Goal: Information Seeking & Learning: Learn about a topic

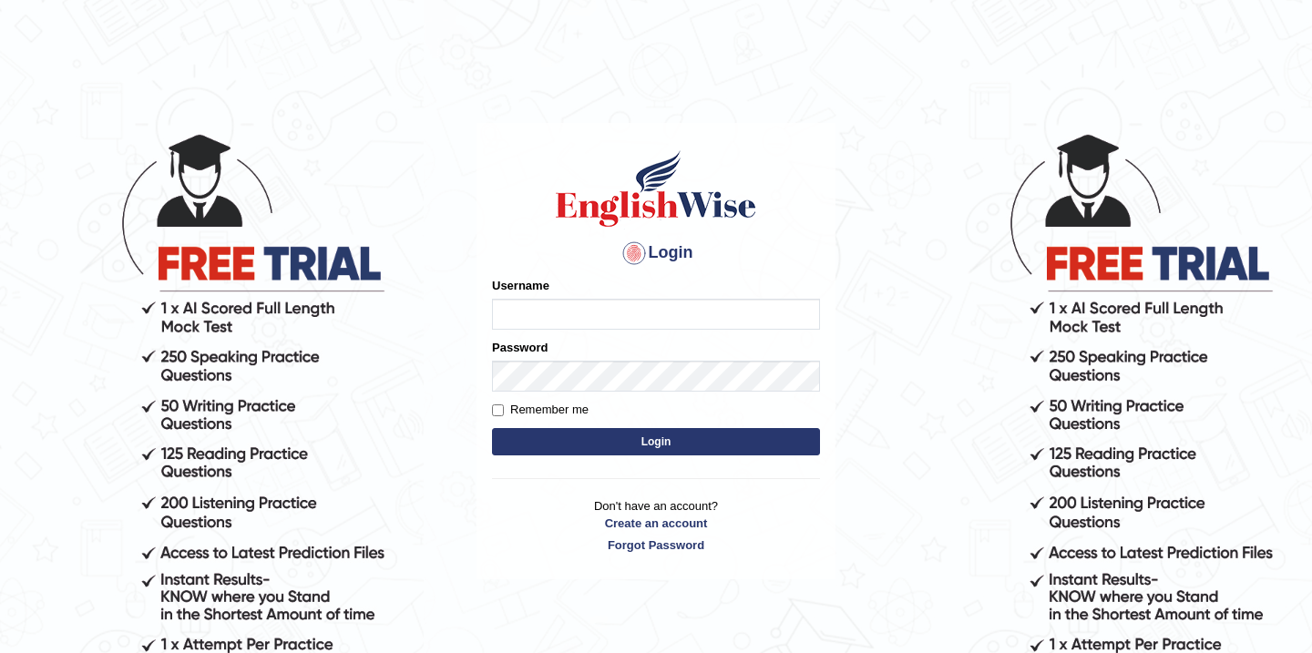
type input "Babsterro"
click at [655, 444] on button "Login" at bounding box center [656, 441] width 328 height 27
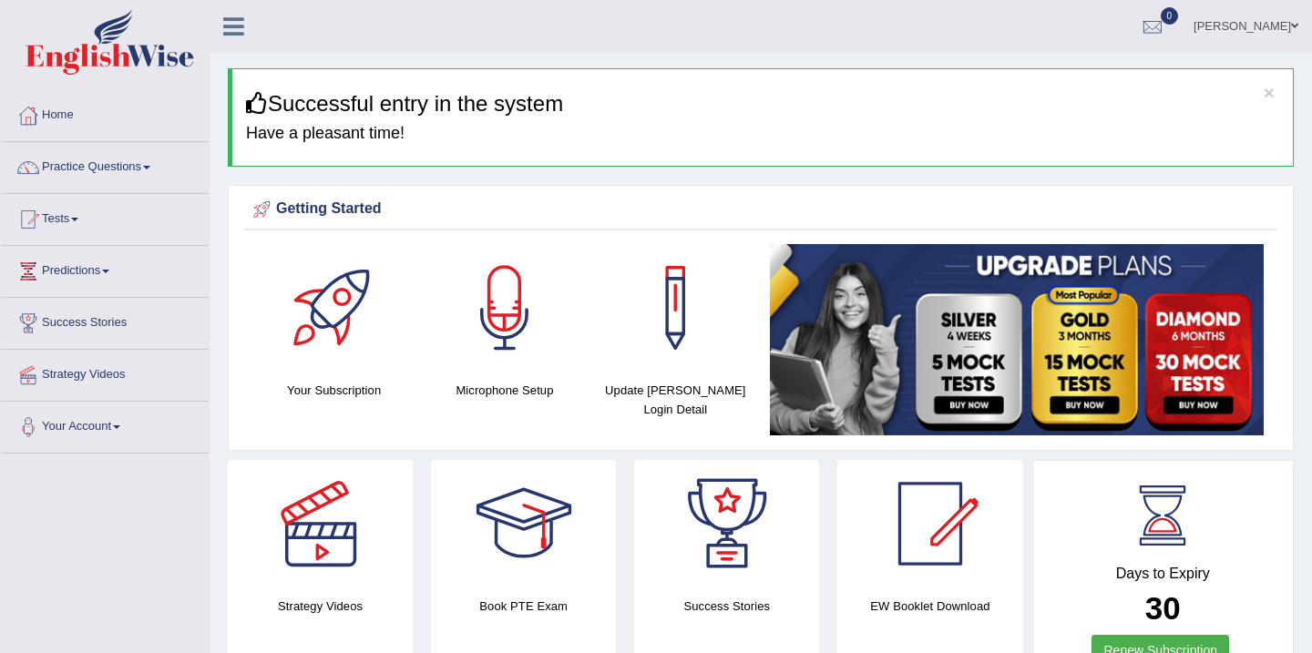
click at [97, 172] on link "Practice Questions" at bounding box center [105, 165] width 208 height 46
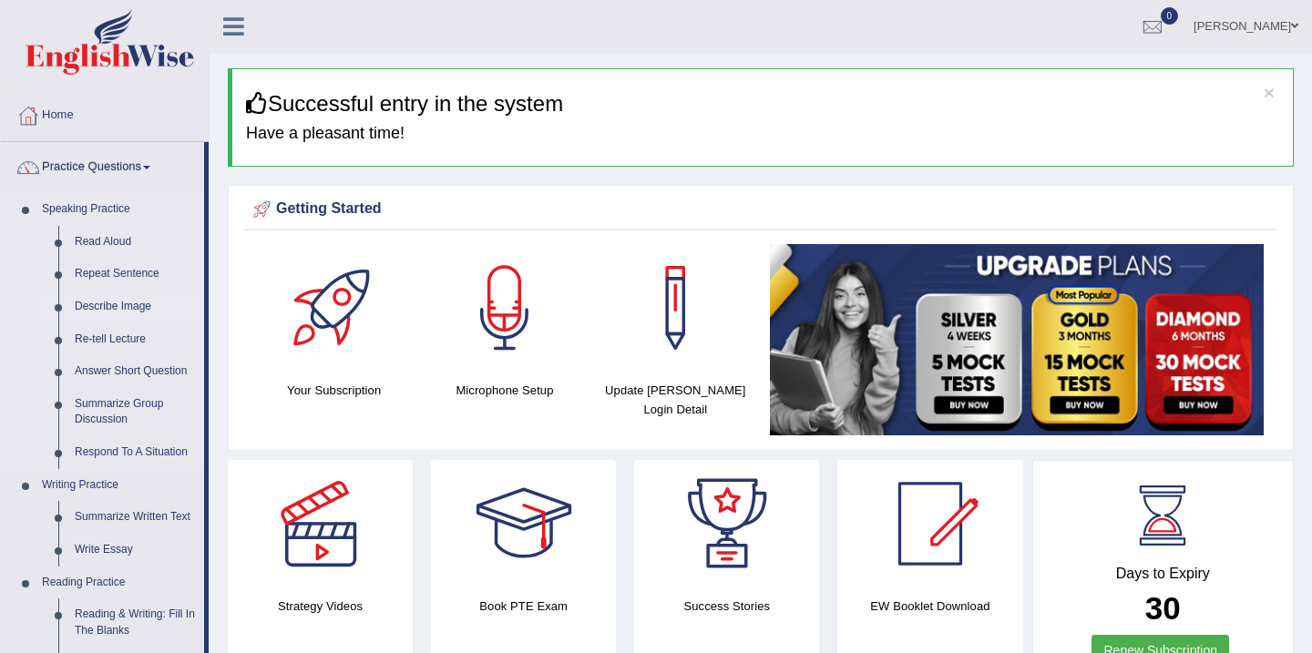
click at [122, 301] on link "Describe Image" at bounding box center [136, 307] width 138 height 33
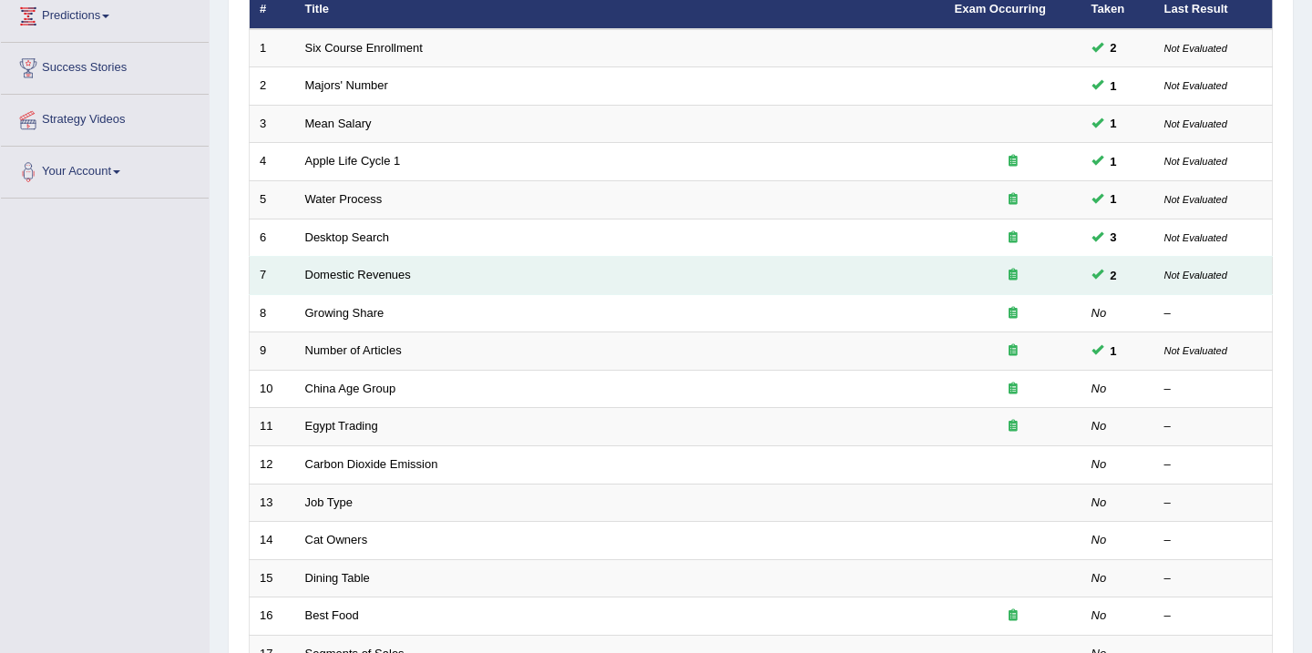
scroll to position [292, 0]
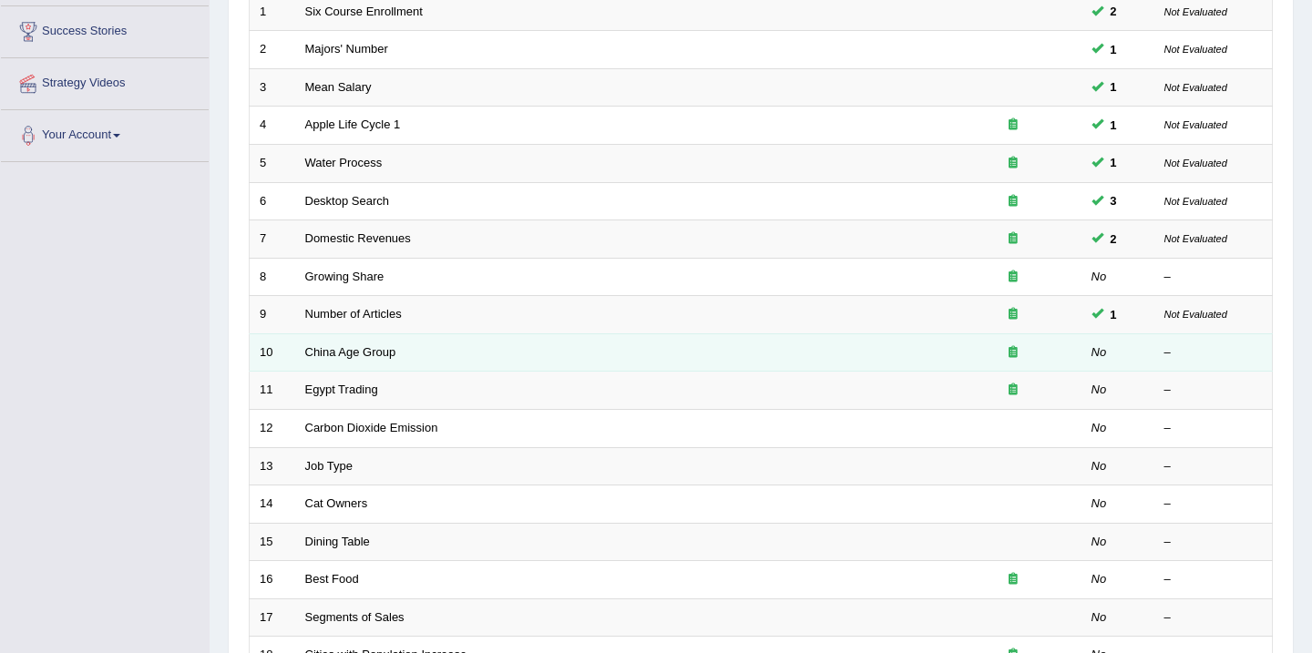
click at [689, 345] on td "China Age Group" at bounding box center [620, 352] width 650 height 38
click at [689, 346] on td "China Age Group" at bounding box center [620, 352] width 650 height 38
click at [332, 349] on link "China Age Group" at bounding box center [350, 352] width 91 height 14
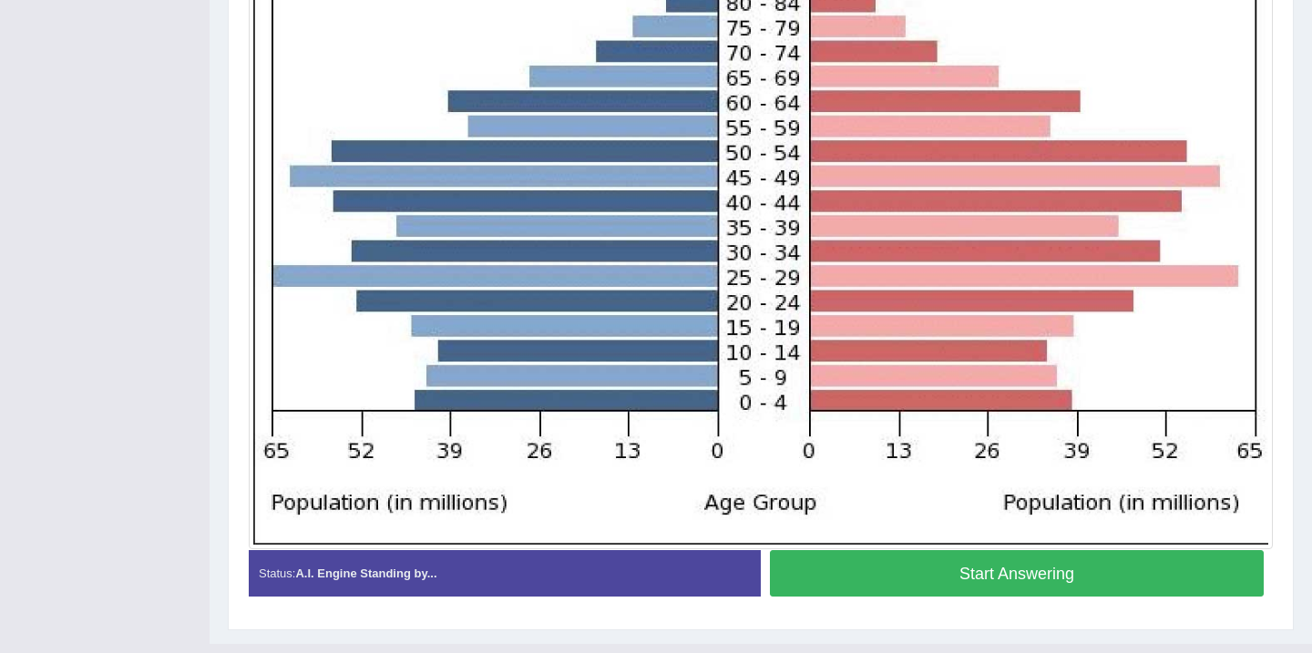
scroll to position [609, 0]
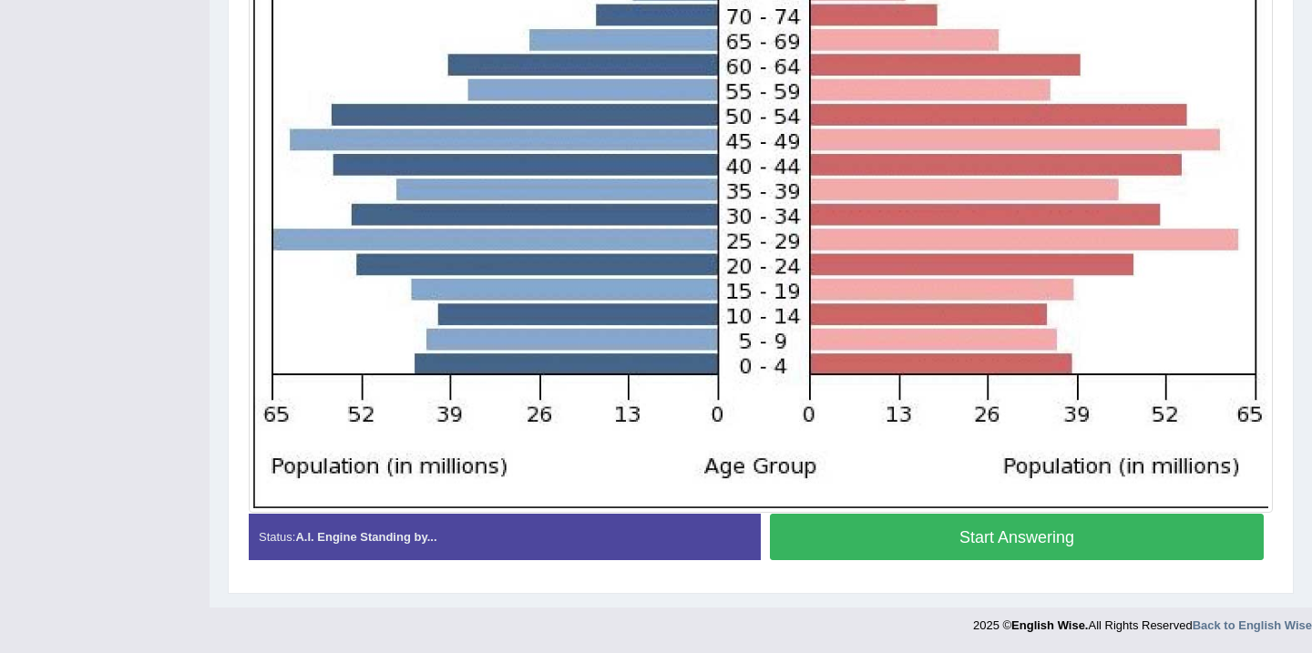
click at [894, 540] on button "Start Answering" at bounding box center [1017, 537] width 494 height 46
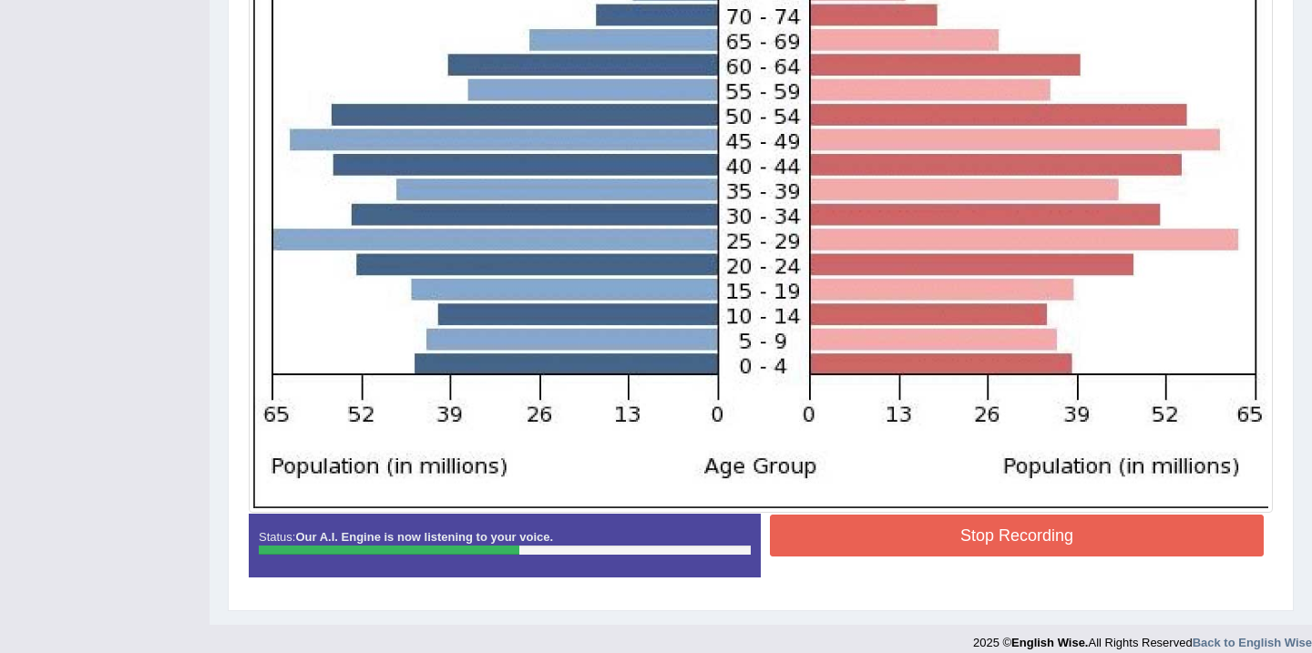
click at [894, 540] on button "Stop Recording" at bounding box center [1017, 536] width 494 height 42
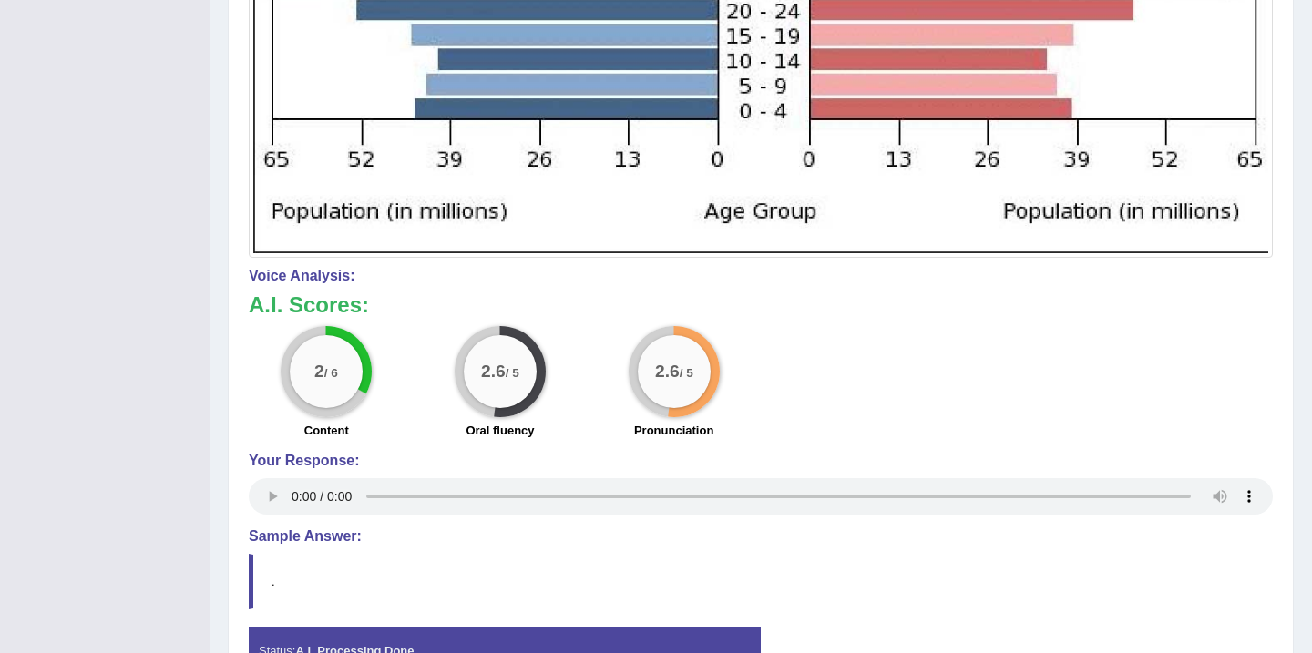
scroll to position [937, 0]
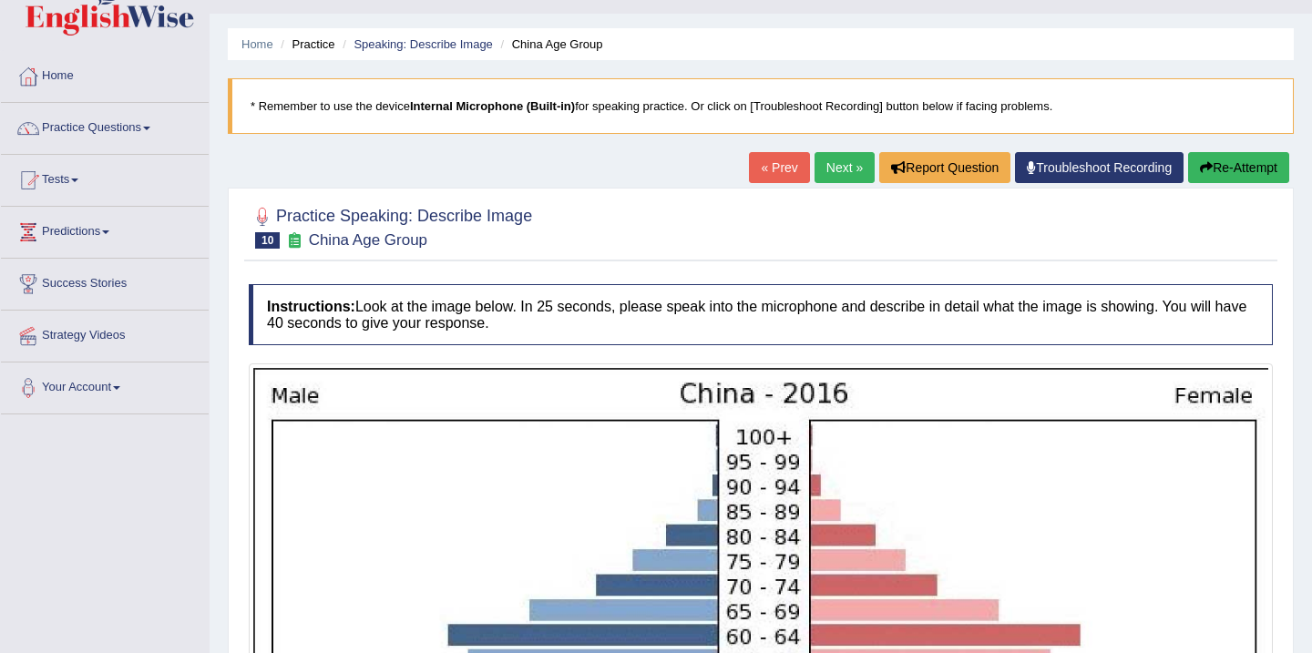
scroll to position [26, 0]
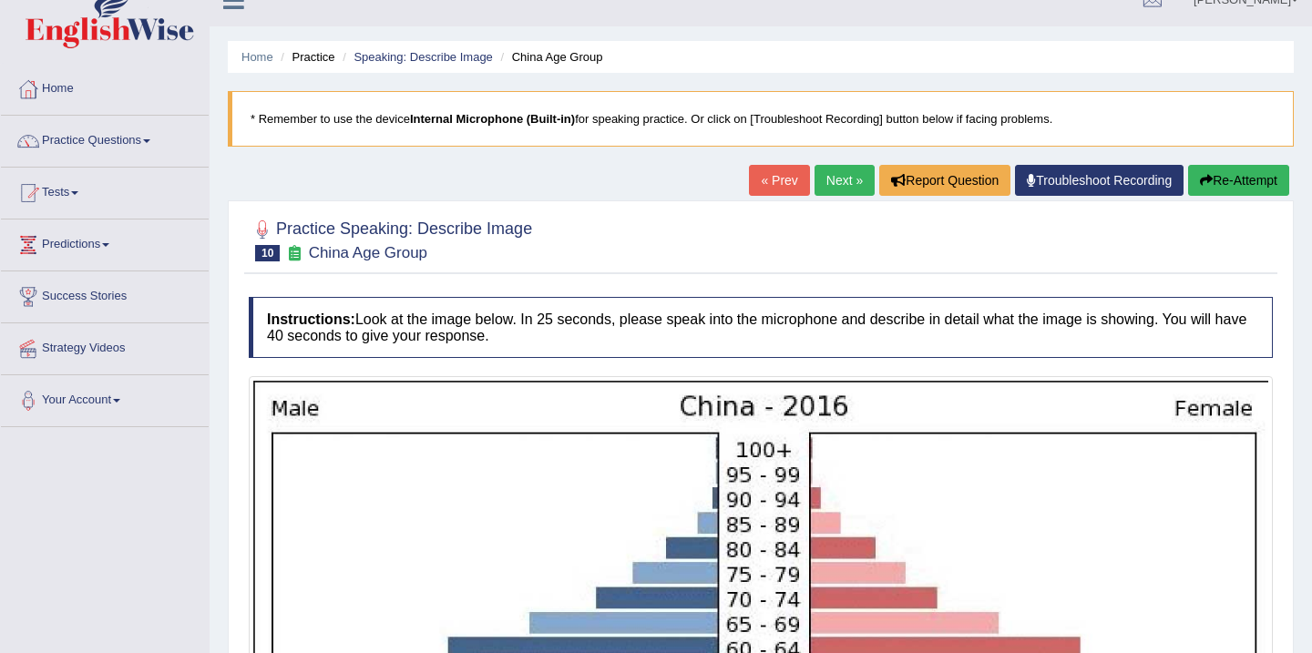
click at [1213, 178] on button "Re-Attempt" at bounding box center [1238, 180] width 101 height 31
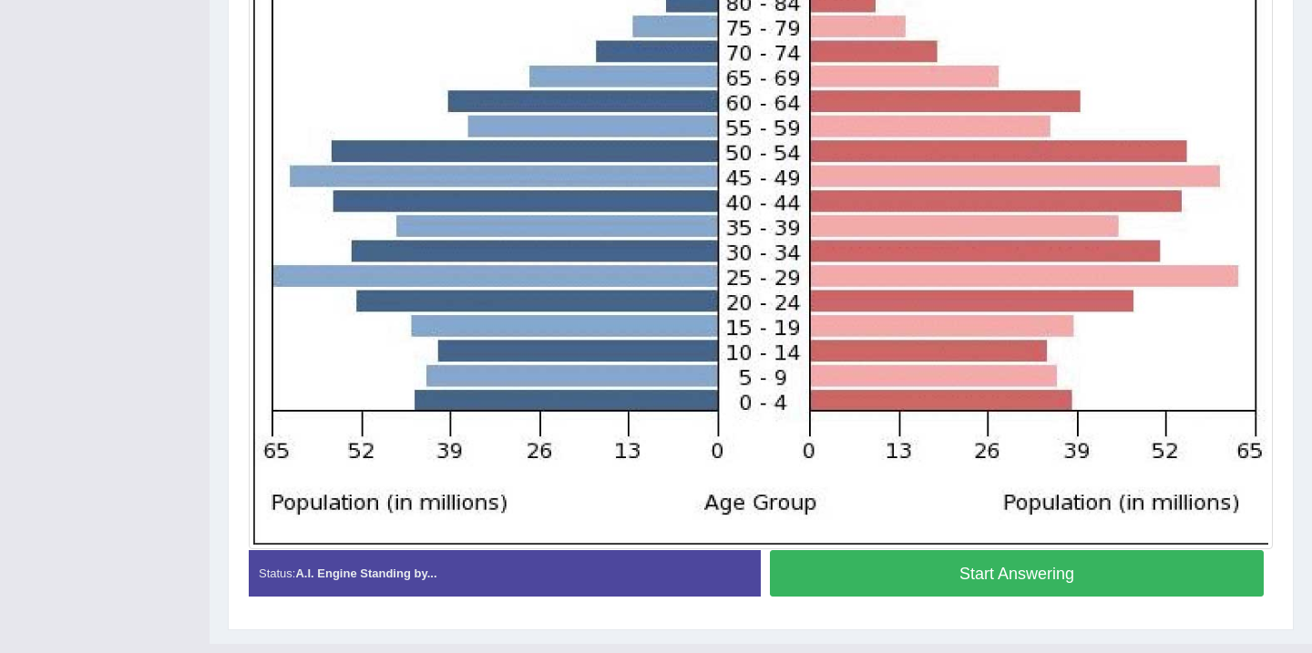
scroll to position [632, 0]
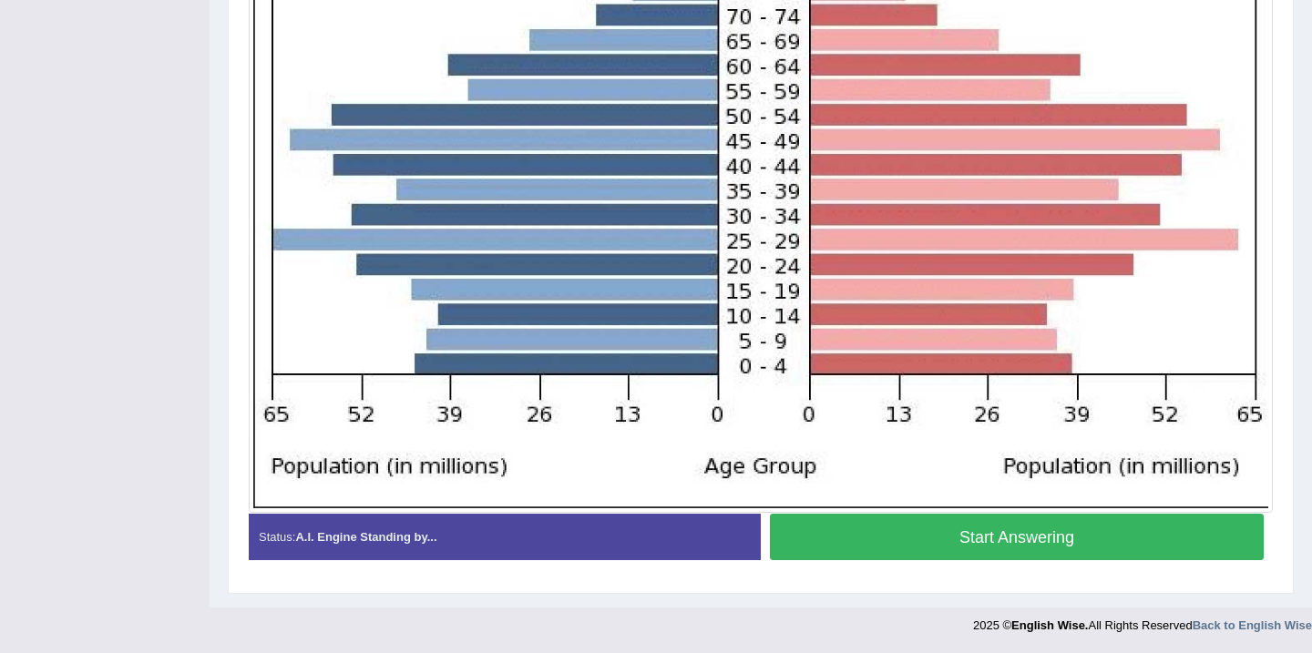
click at [952, 543] on button "Start Answering" at bounding box center [1017, 537] width 494 height 46
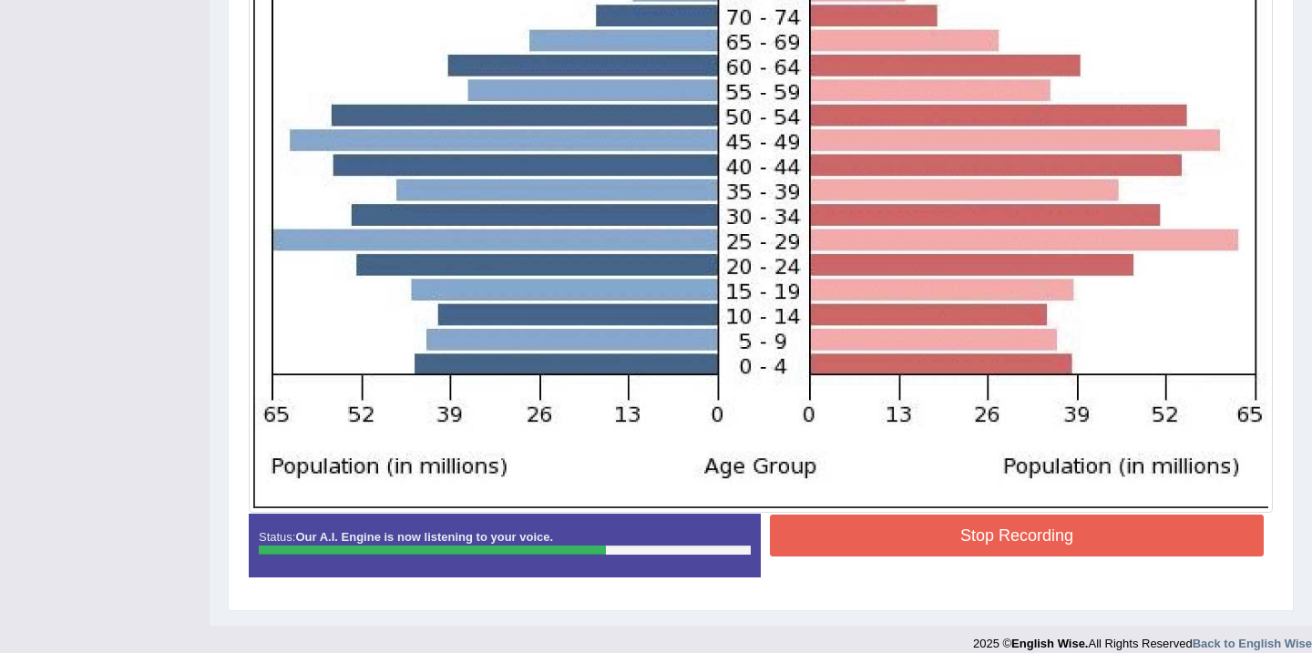
click at [1043, 538] on button "Stop Recording" at bounding box center [1017, 536] width 494 height 42
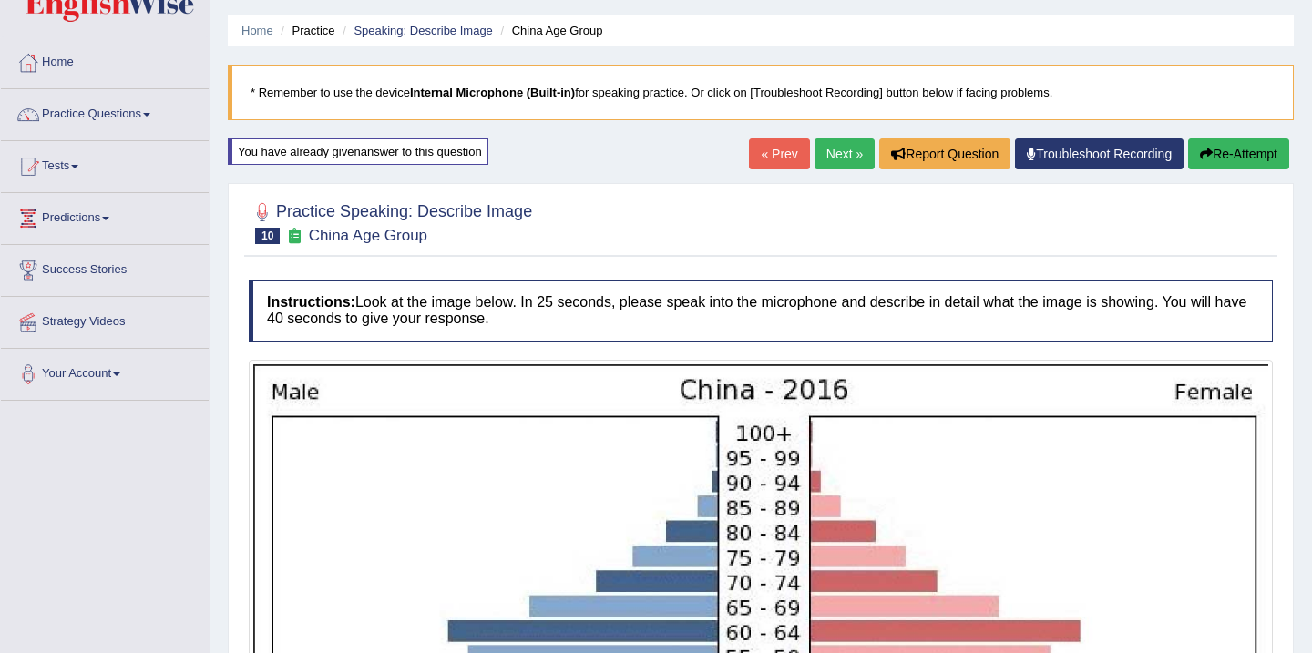
scroll to position [0, 0]
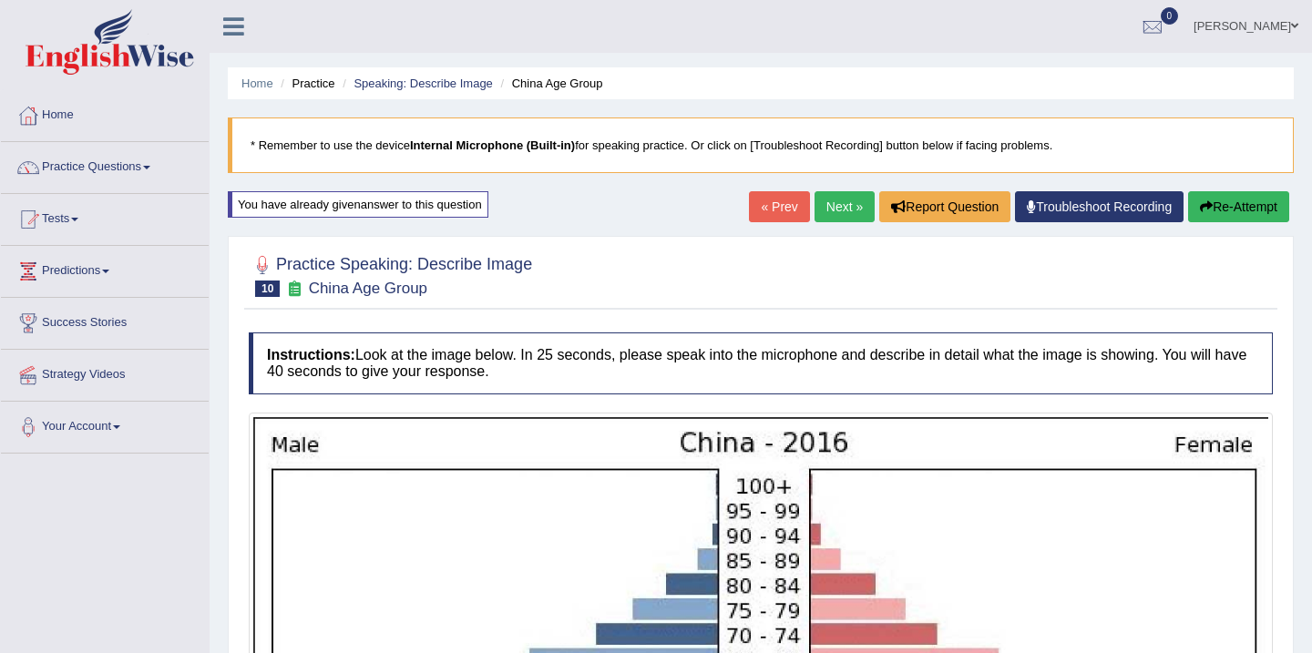
click at [1233, 210] on button "Re-Attempt" at bounding box center [1238, 206] width 101 height 31
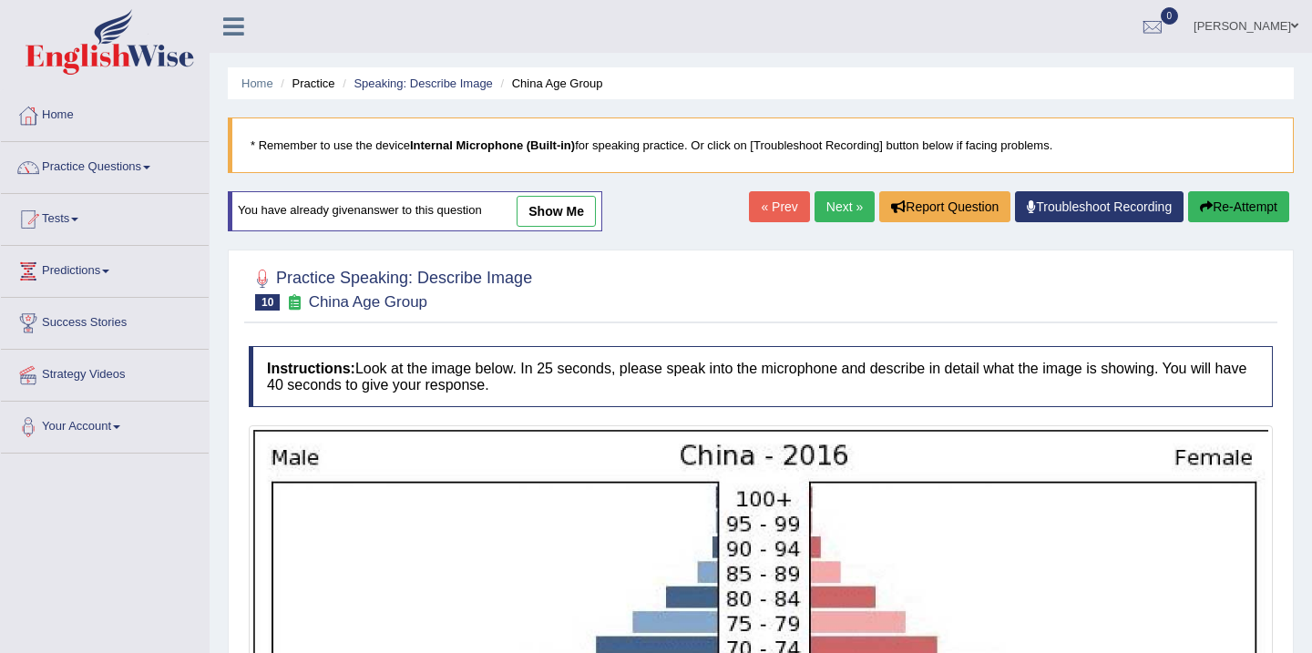
click at [1218, 214] on button "Re-Attempt" at bounding box center [1238, 206] width 101 height 31
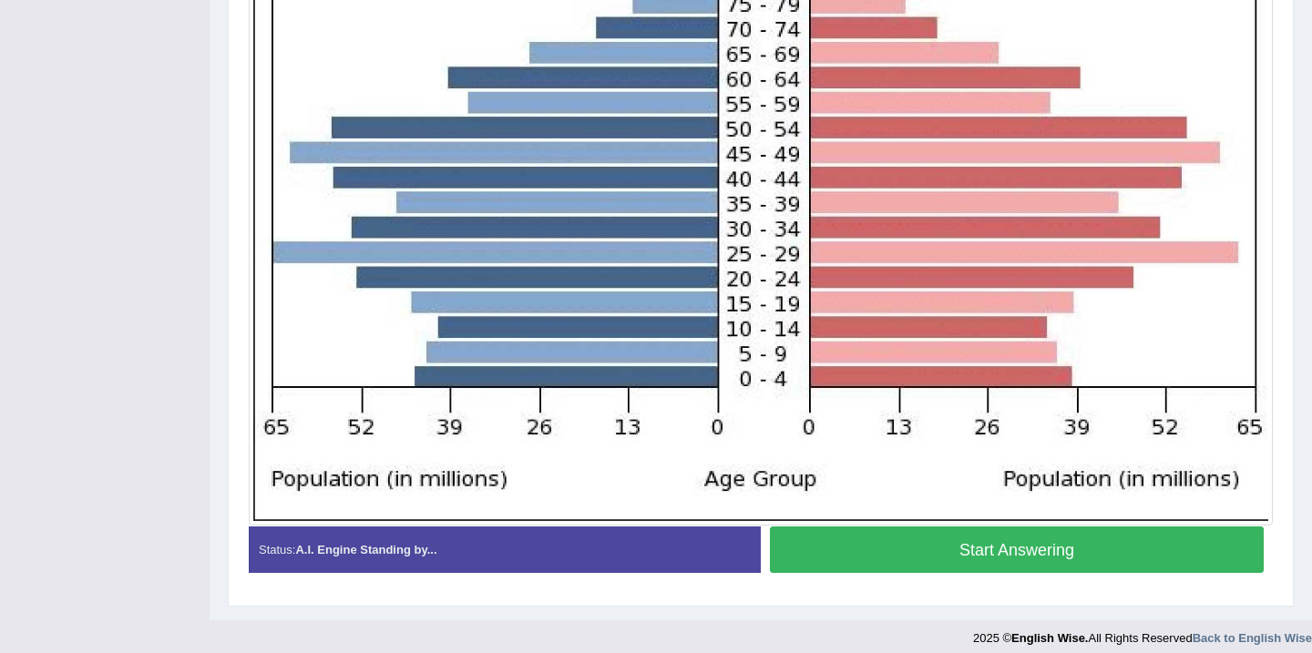
scroll to position [632, 0]
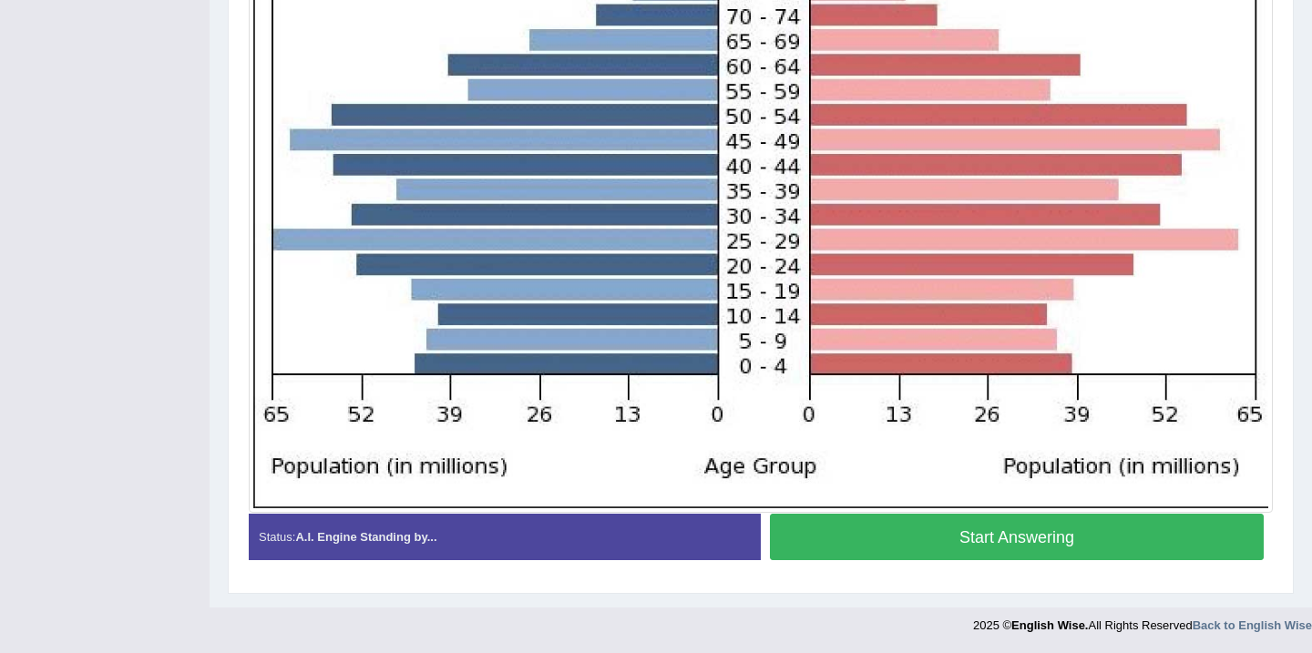
click at [1056, 539] on button "Start Answering" at bounding box center [1017, 537] width 494 height 46
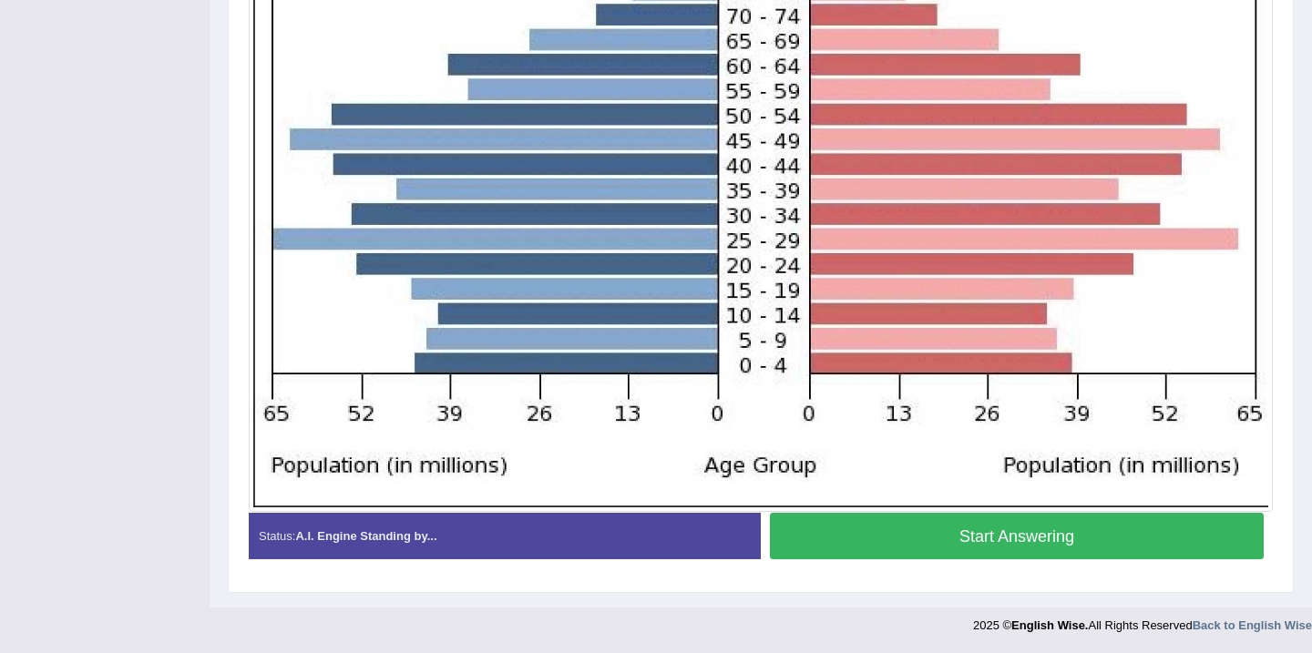
scroll to position [619, 0]
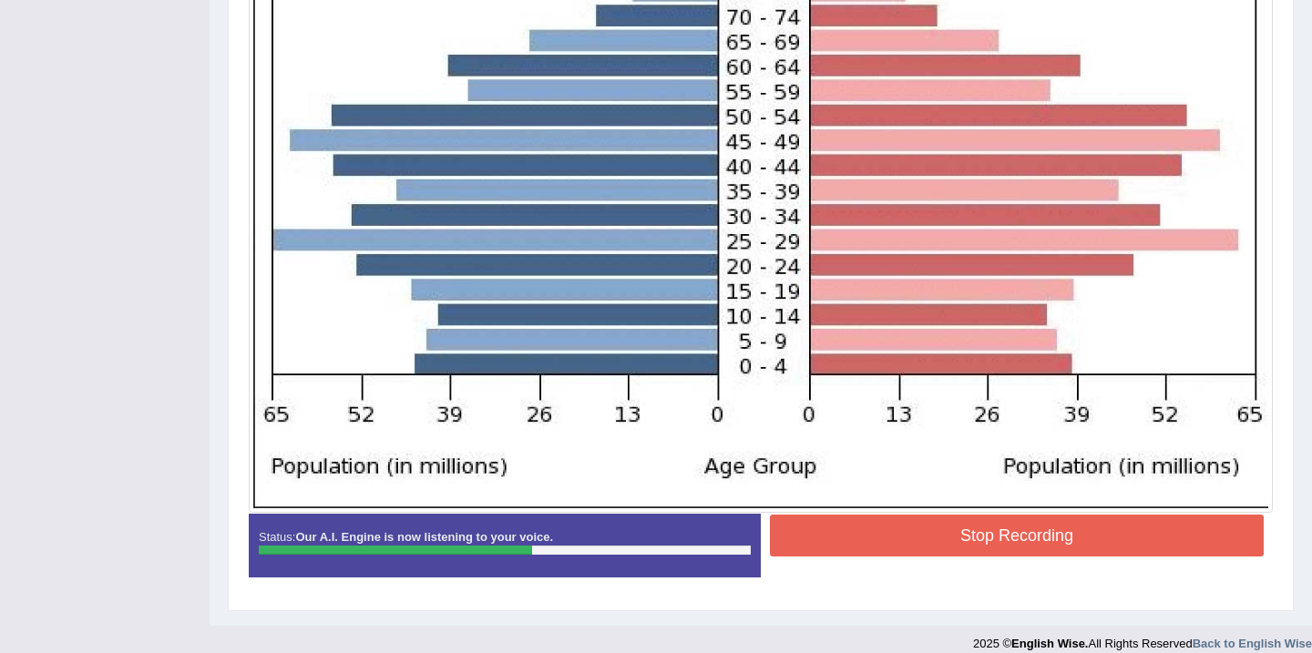
click at [1056, 539] on button "Stop Recording" at bounding box center [1017, 536] width 494 height 42
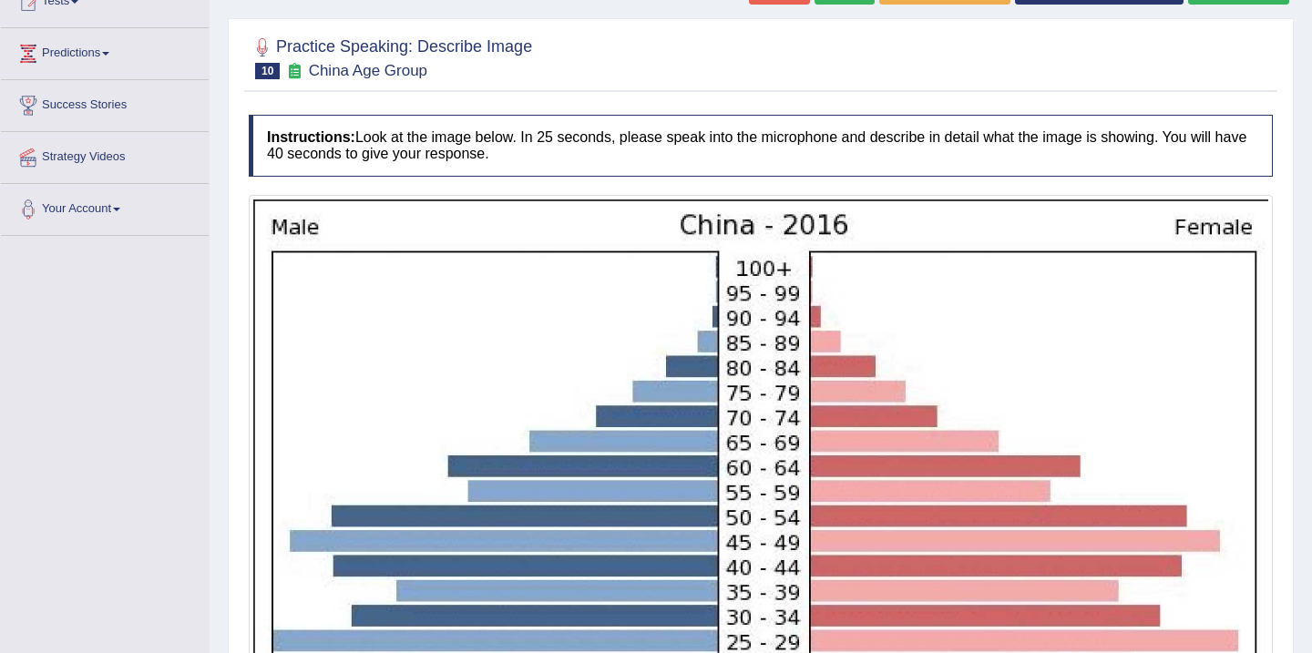
scroll to position [181, 0]
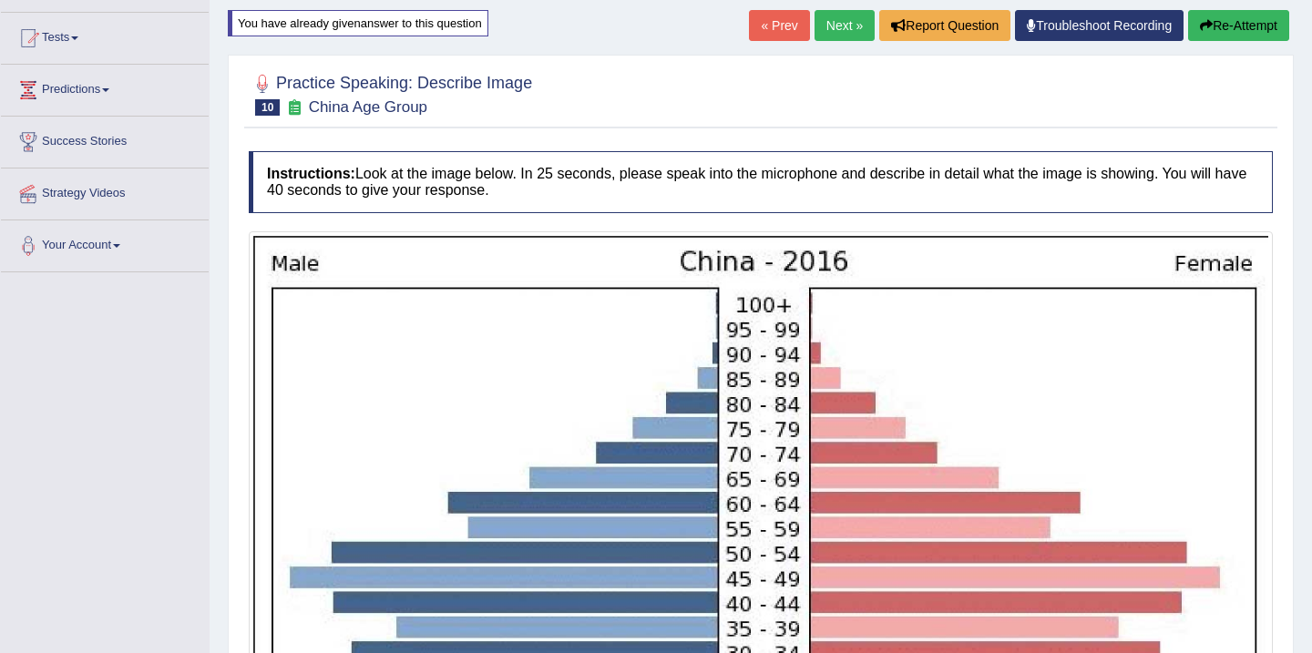
click at [1248, 38] on button "Re-Attempt" at bounding box center [1238, 25] width 101 height 31
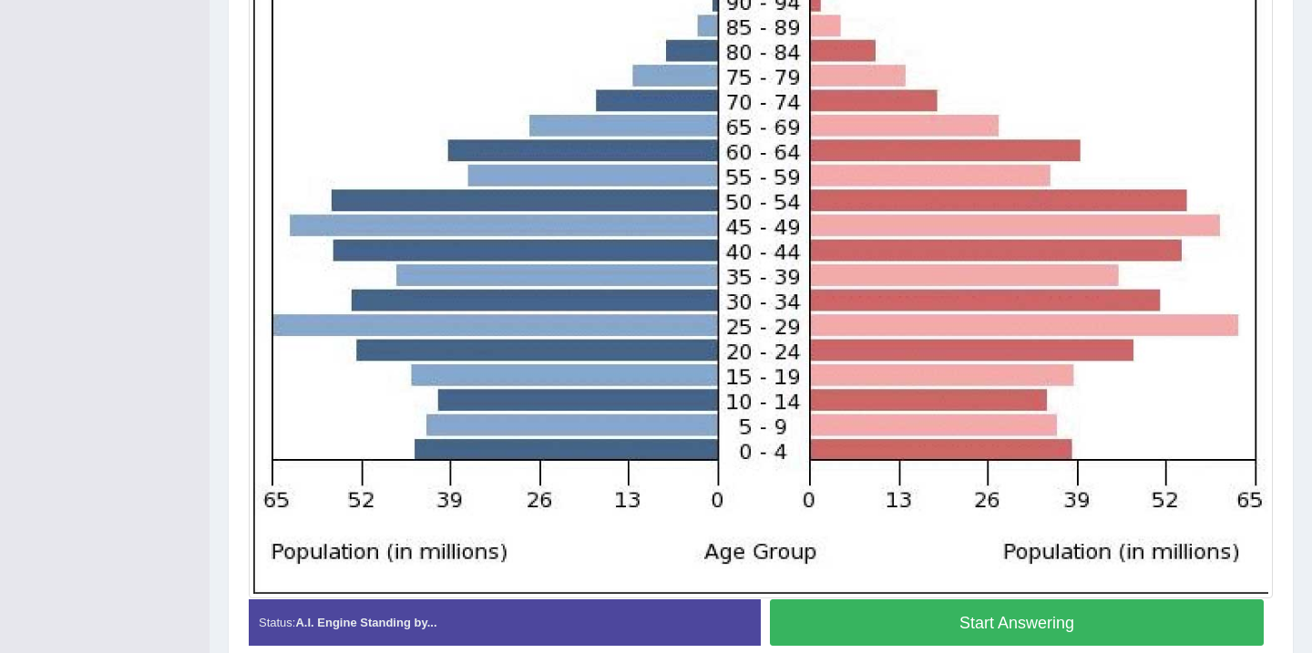
scroll to position [559, 0]
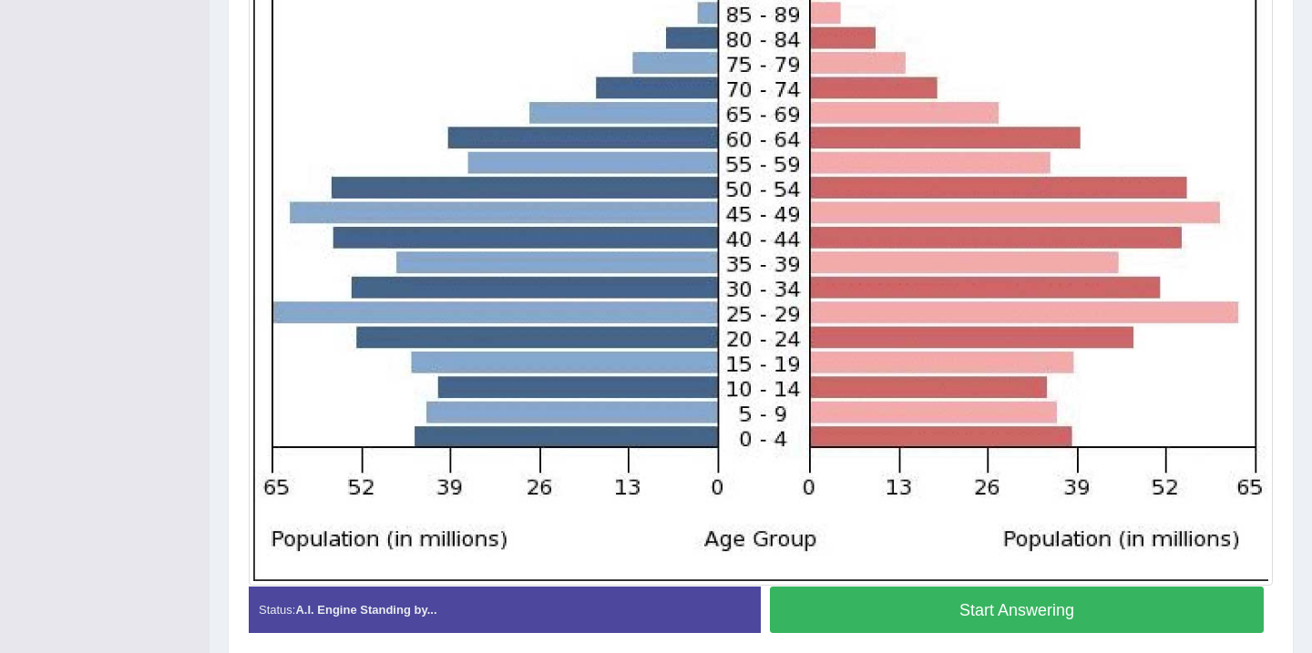
click at [917, 617] on button "Start Answering" at bounding box center [1017, 610] width 494 height 46
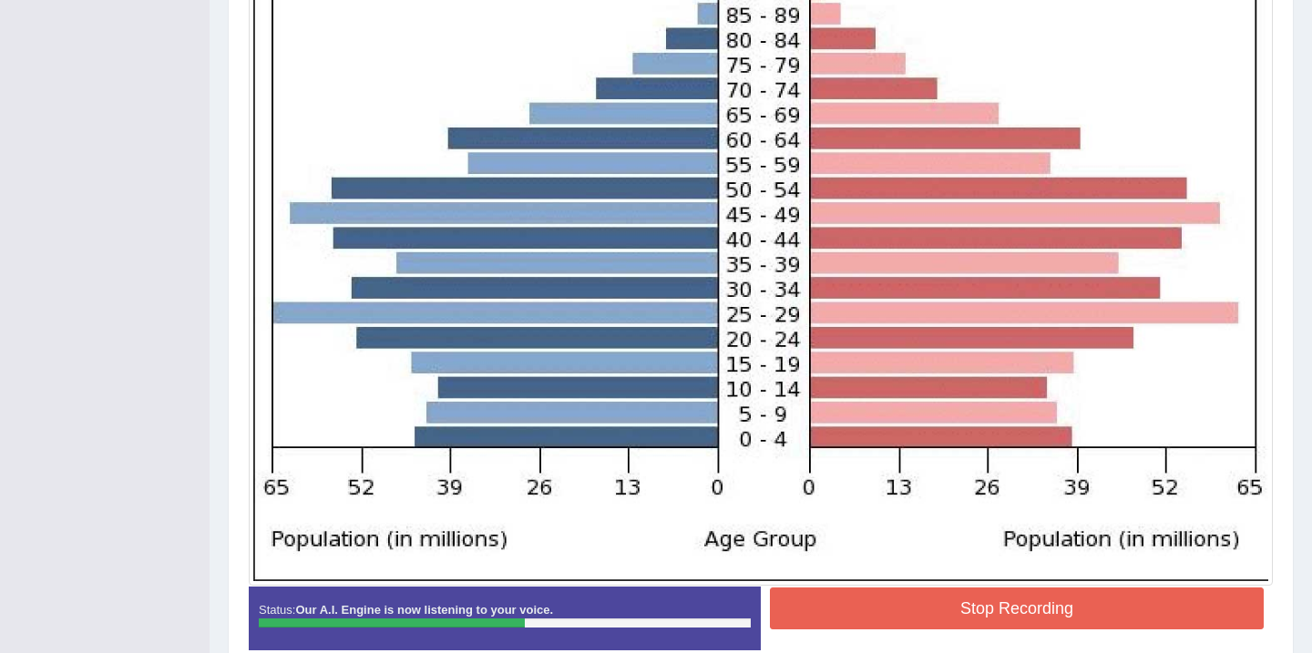
click at [974, 615] on button "Stop Recording" at bounding box center [1017, 609] width 494 height 42
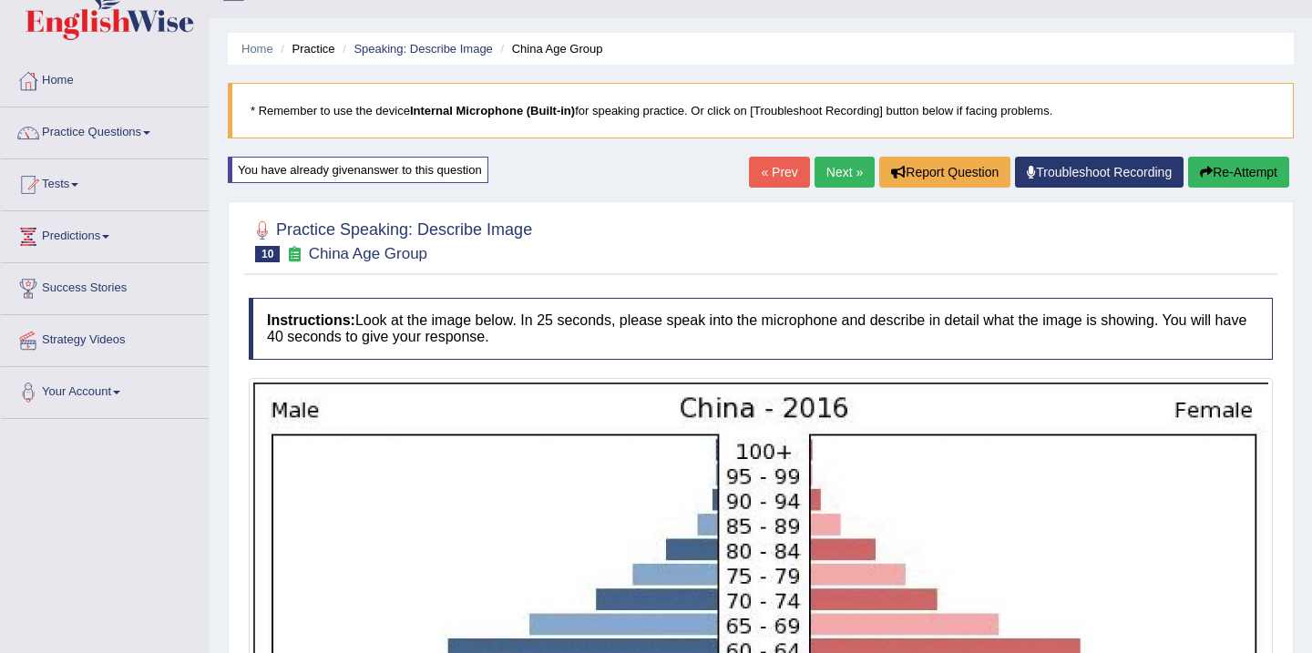
scroll to position [0, 0]
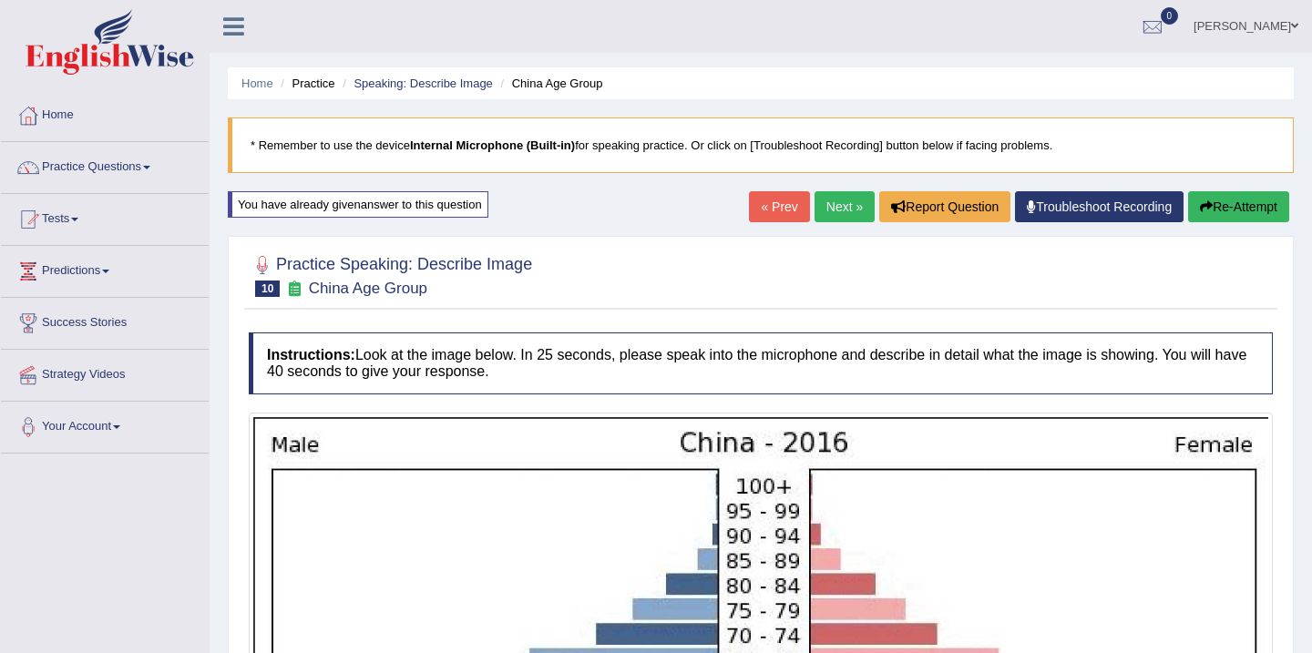
click at [841, 208] on link "Next »" at bounding box center [844, 206] width 60 height 31
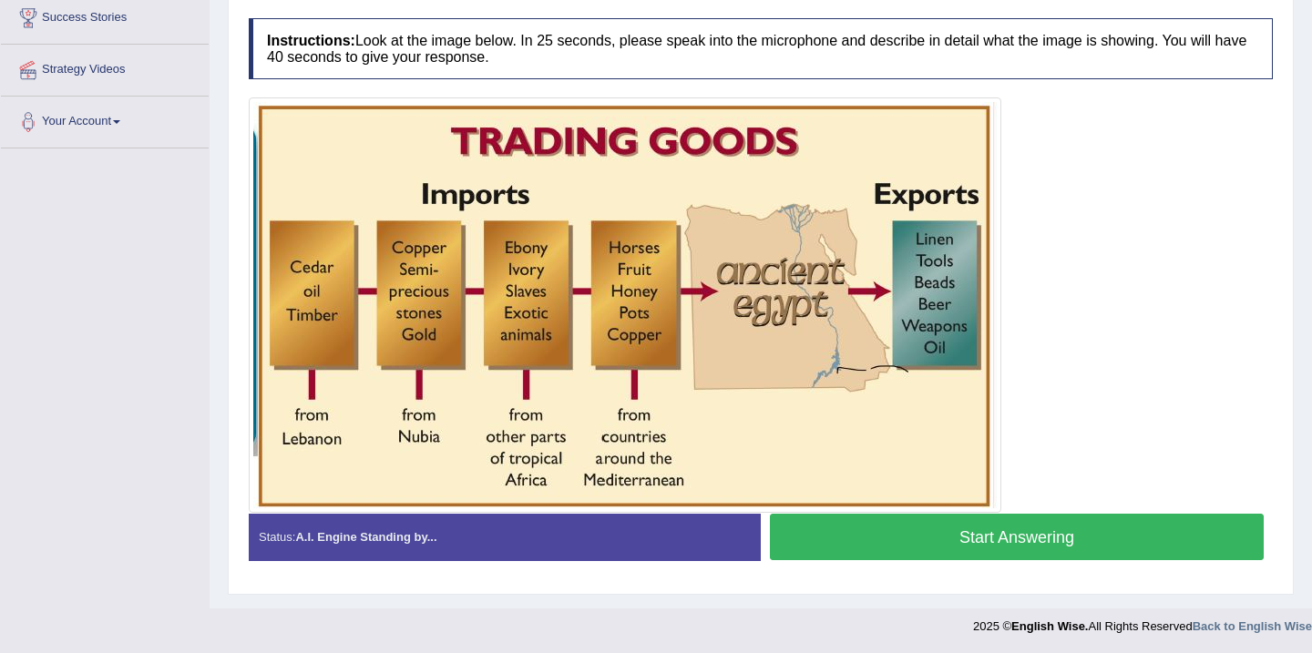
scroll to position [269, 0]
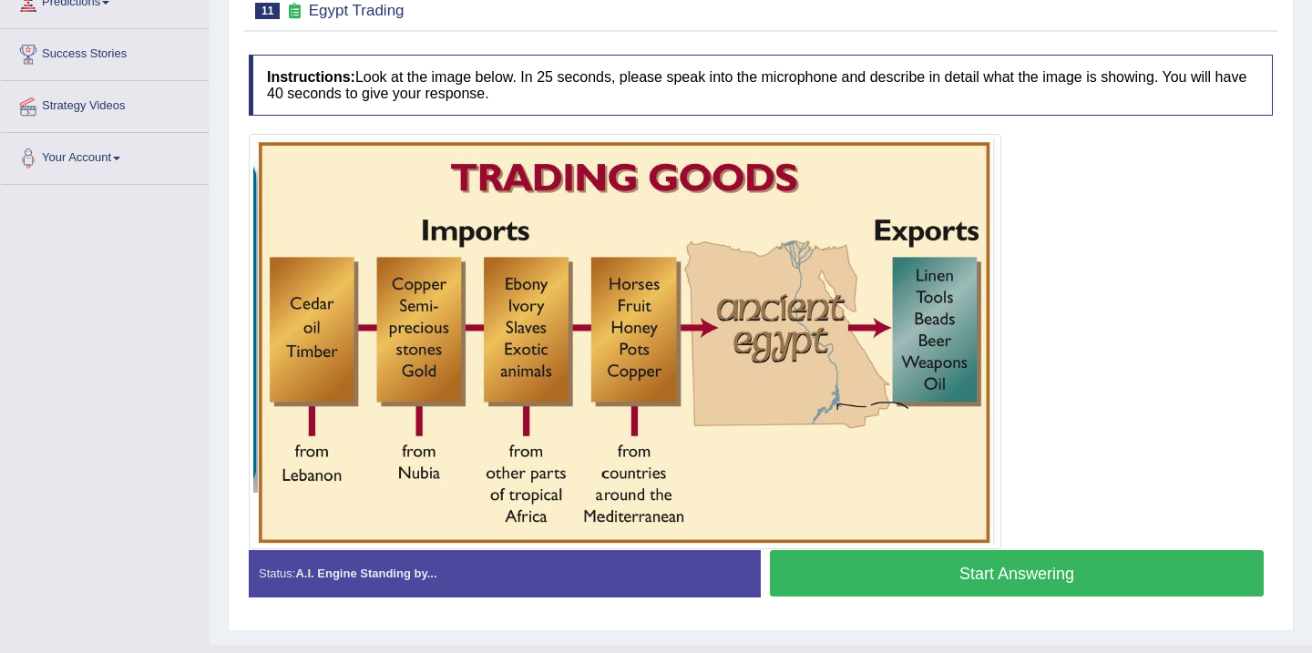
click at [972, 573] on button "Start Answering" at bounding box center [1017, 573] width 494 height 46
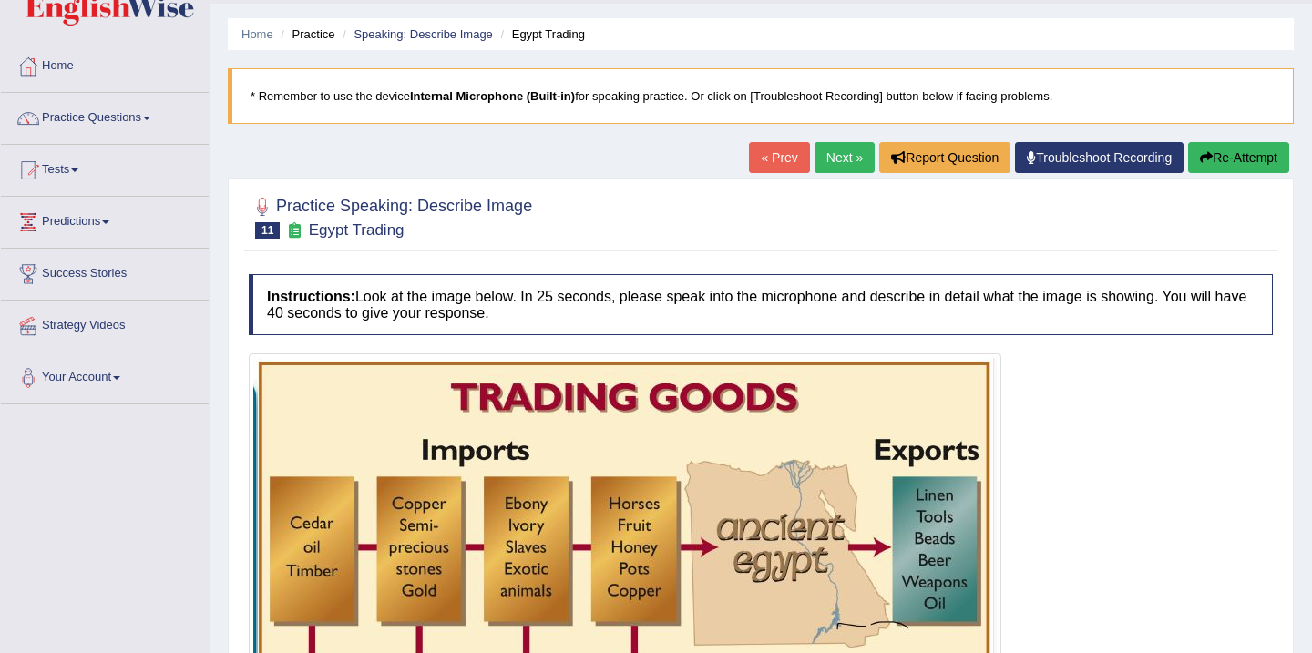
scroll to position [0, 0]
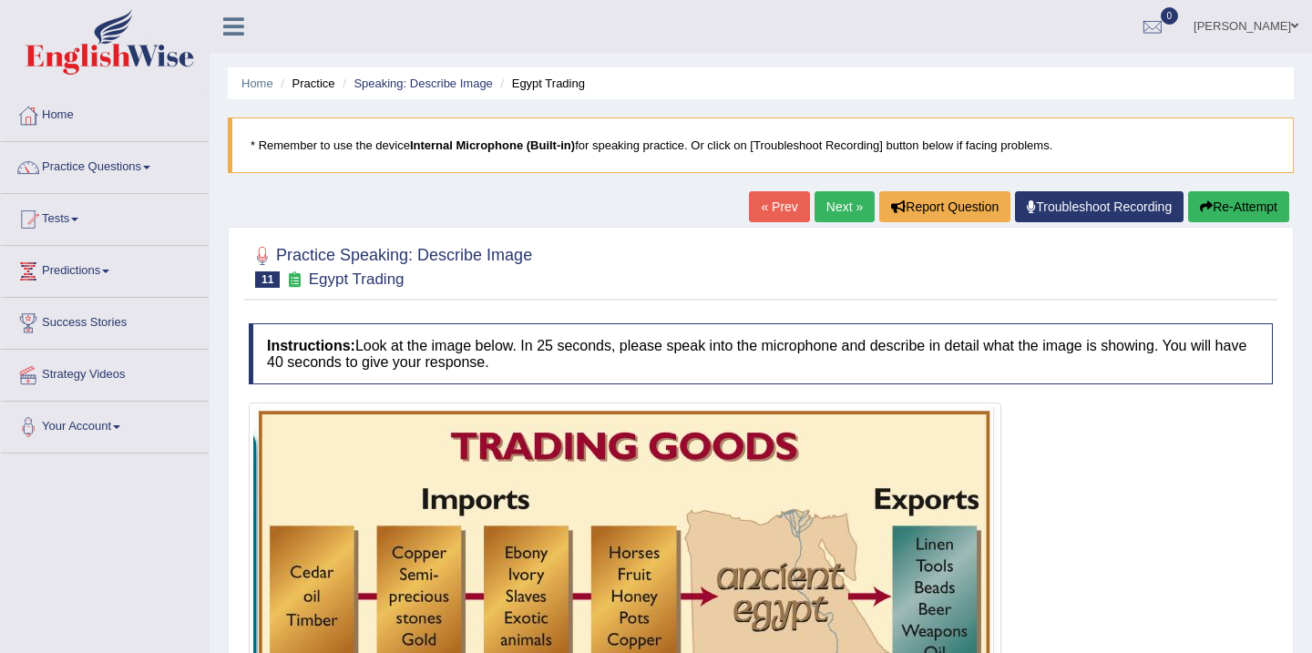
click at [831, 214] on link "Next »" at bounding box center [844, 206] width 60 height 31
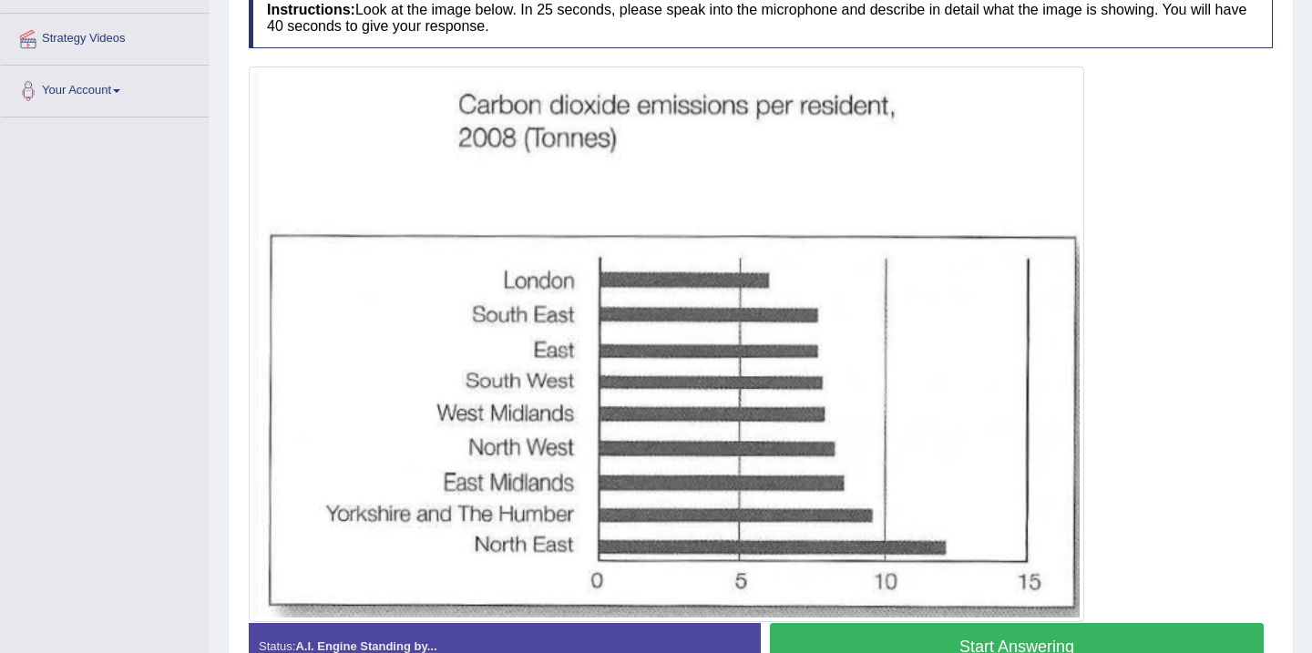
scroll to position [373, 0]
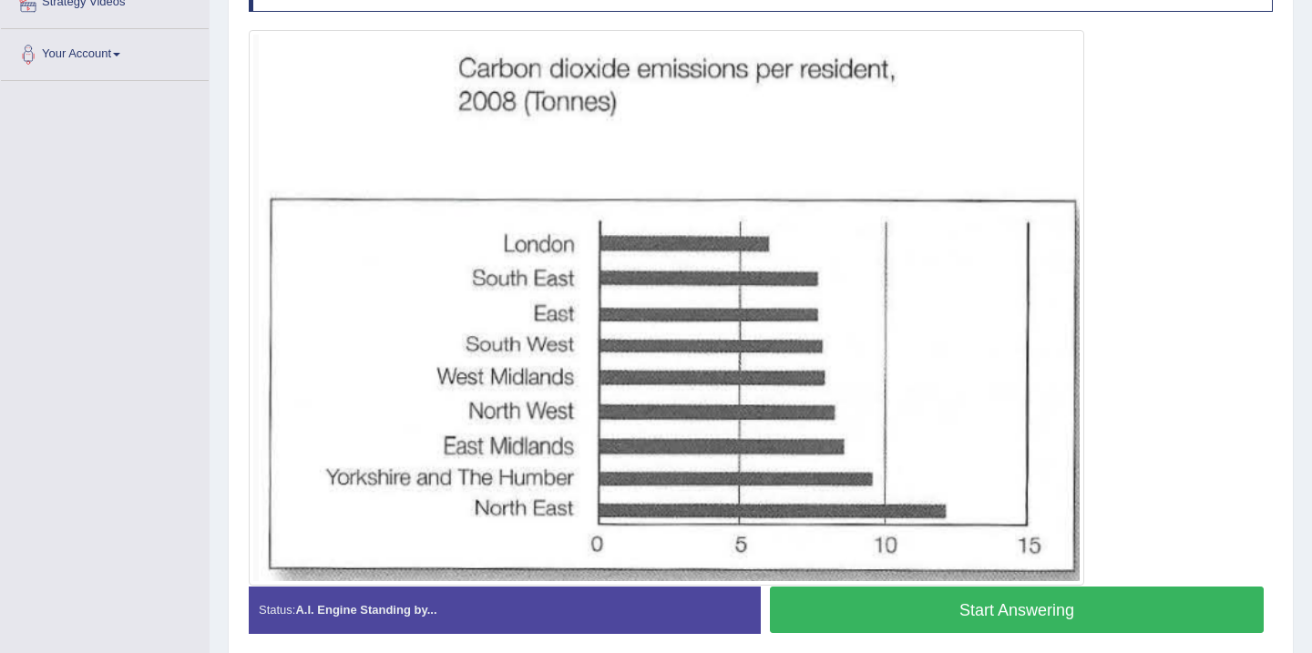
click at [1032, 609] on button "Start Answering" at bounding box center [1017, 610] width 494 height 46
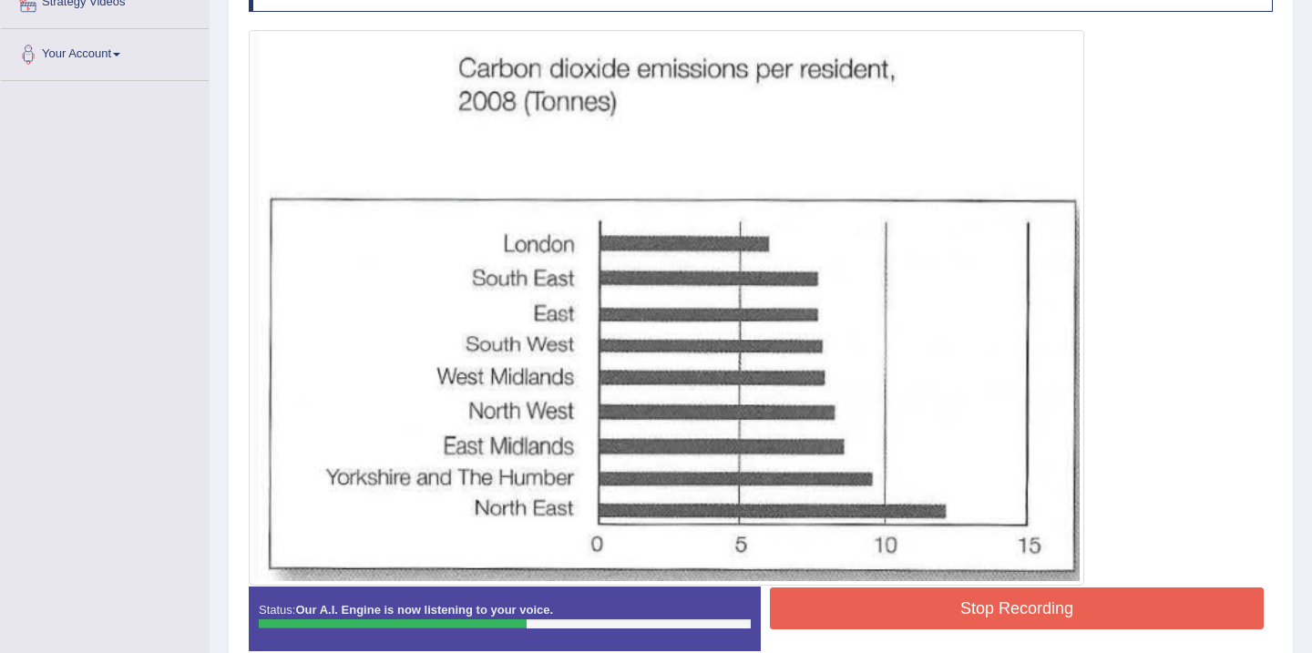
click at [1010, 610] on button "Stop Recording" at bounding box center [1017, 609] width 494 height 42
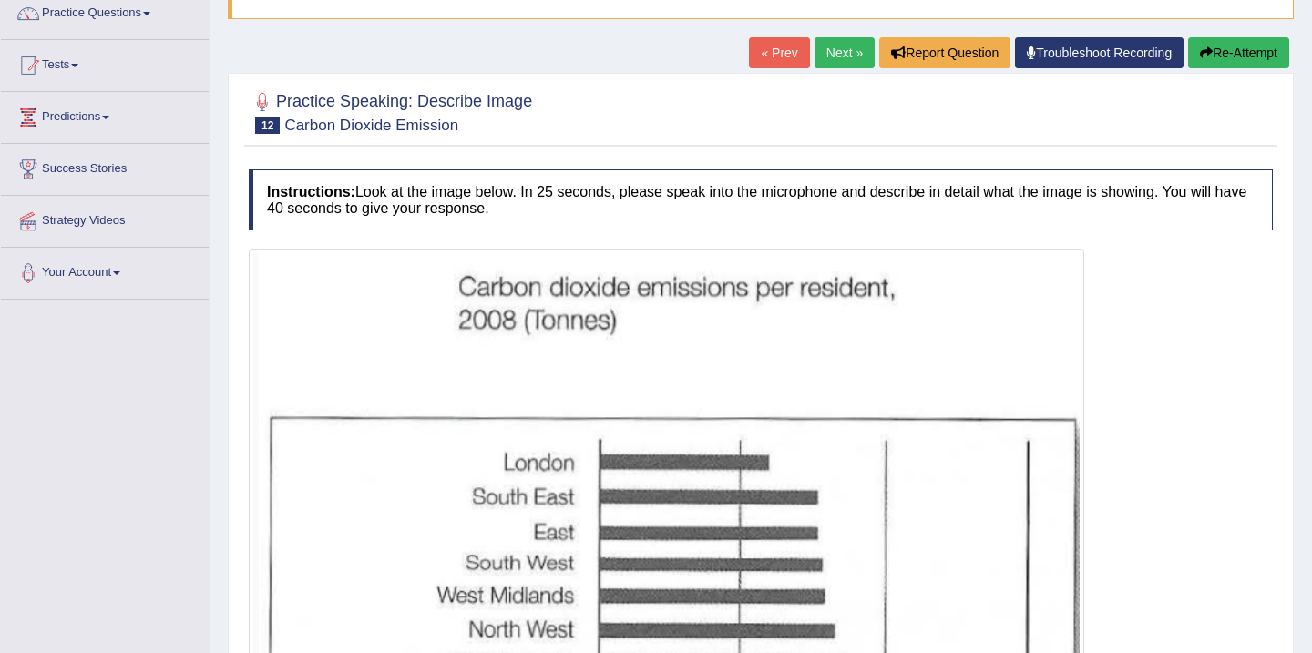
scroll to position [118, 0]
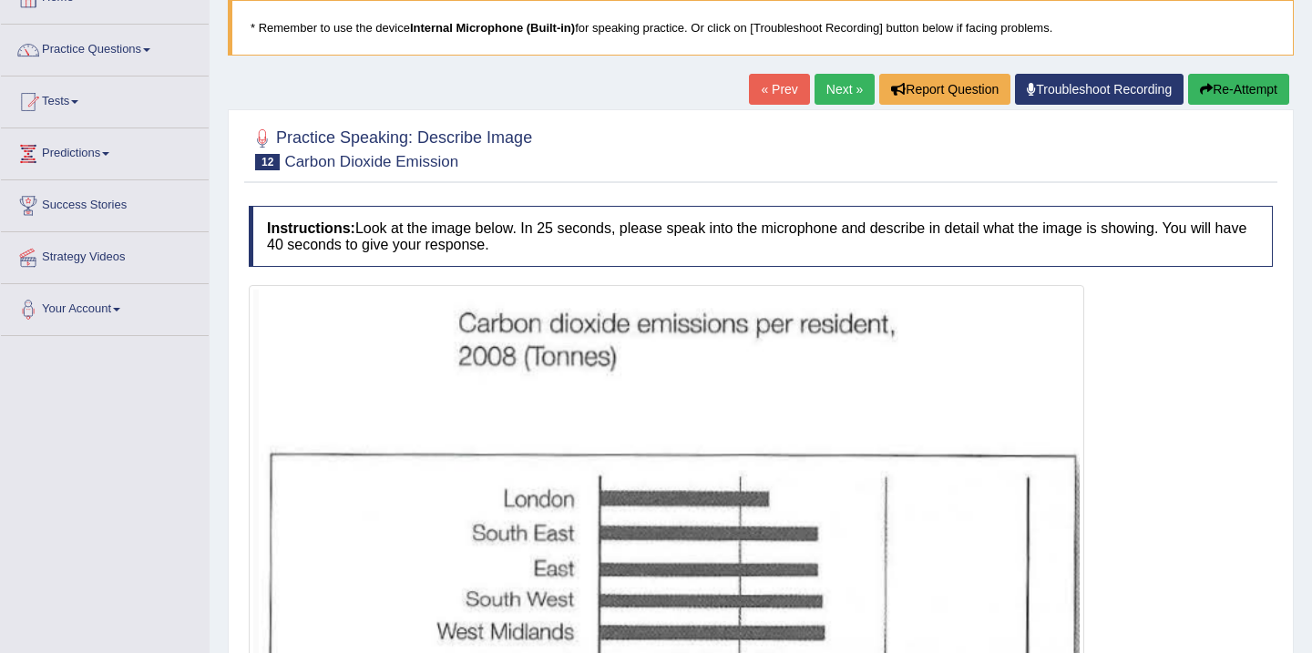
click at [839, 90] on link "Next »" at bounding box center [844, 89] width 60 height 31
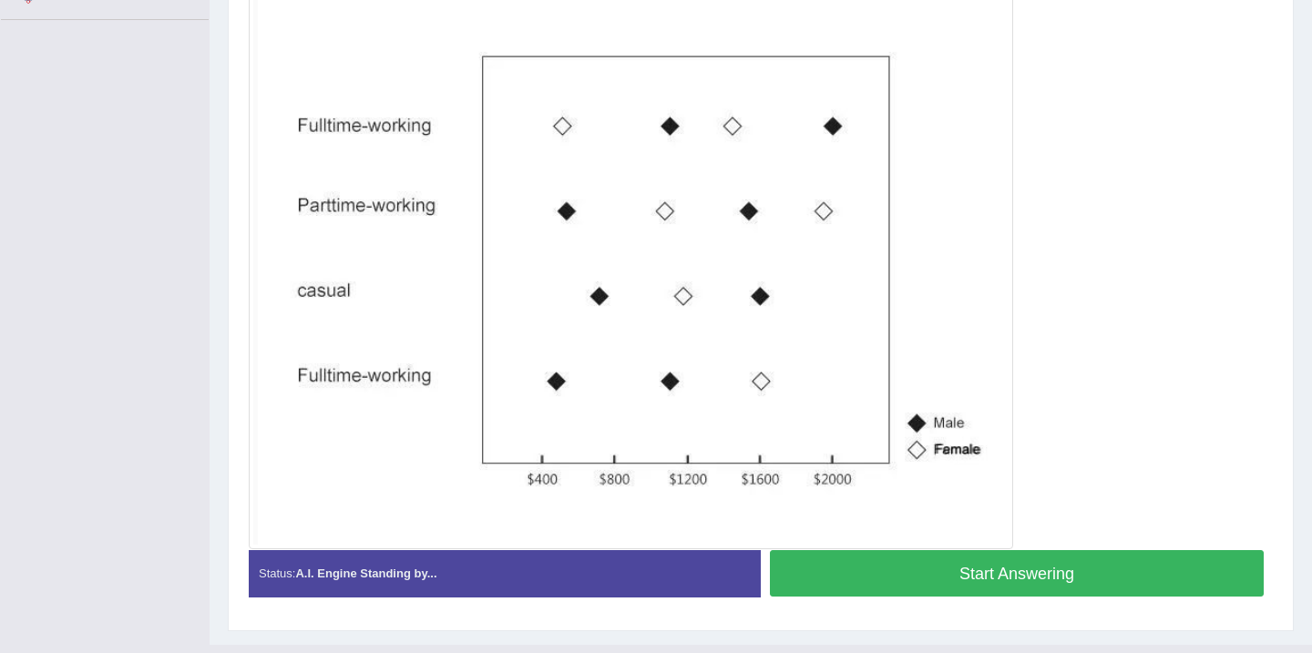
scroll to position [470, 0]
